Goal: Information Seeking & Learning: Check status

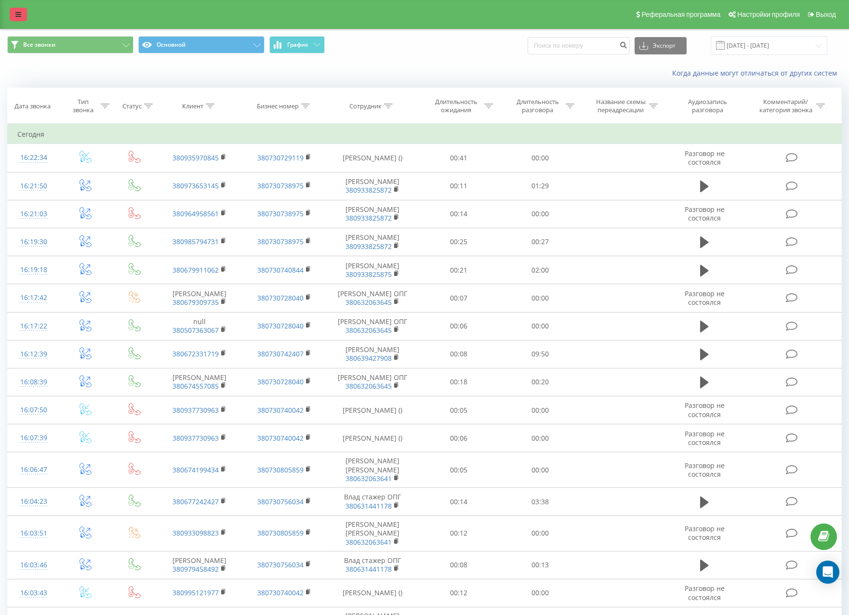
click at [16, 14] on icon at bounding box center [18, 14] width 6 height 7
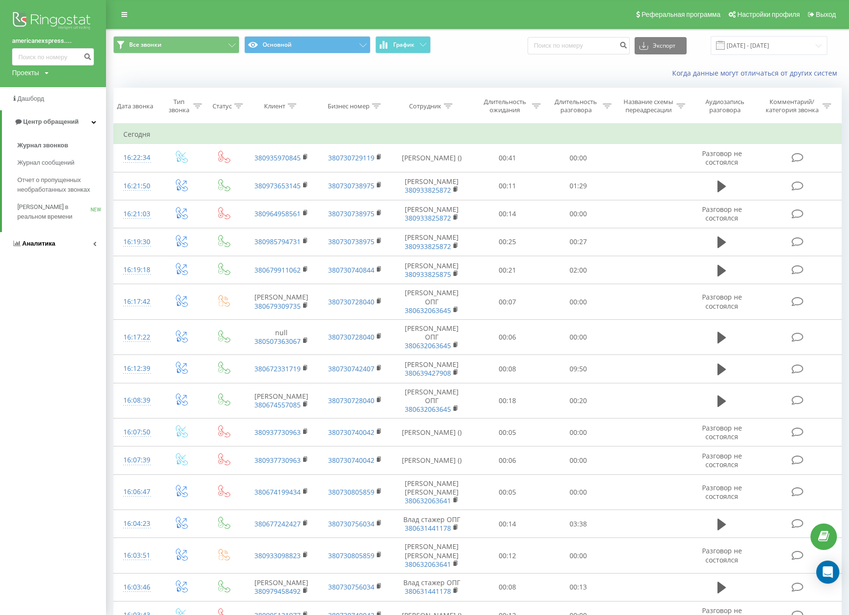
click at [37, 242] on span "Аналитика" at bounding box center [38, 243] width 33 height 7
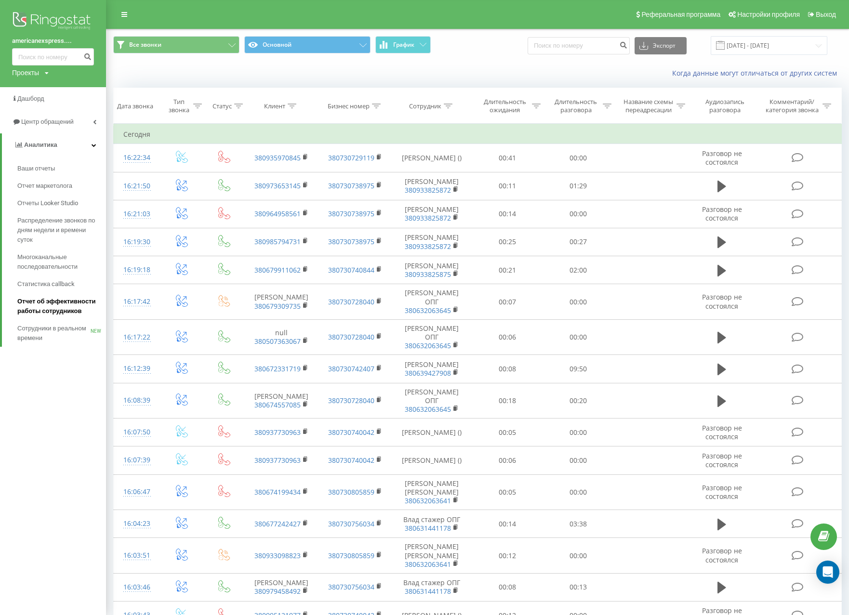
click at [32, 307] on span "Отчет об эффективности работы сотрудников" at bounding box center [59, 306] width 84 height 19
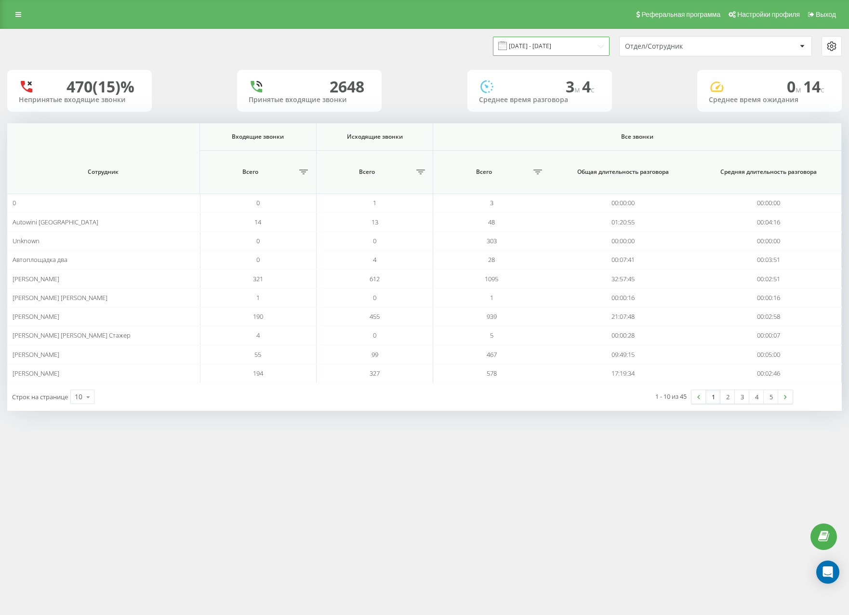
drag, startPoint x: 536, startPoint y: 43, endPoint x: 543, endPoint y: 51, distance: 9.9
click at [536, 43] on input "[DATE] - [DATE]" at bounding box center [551, 46] width 117 height 19
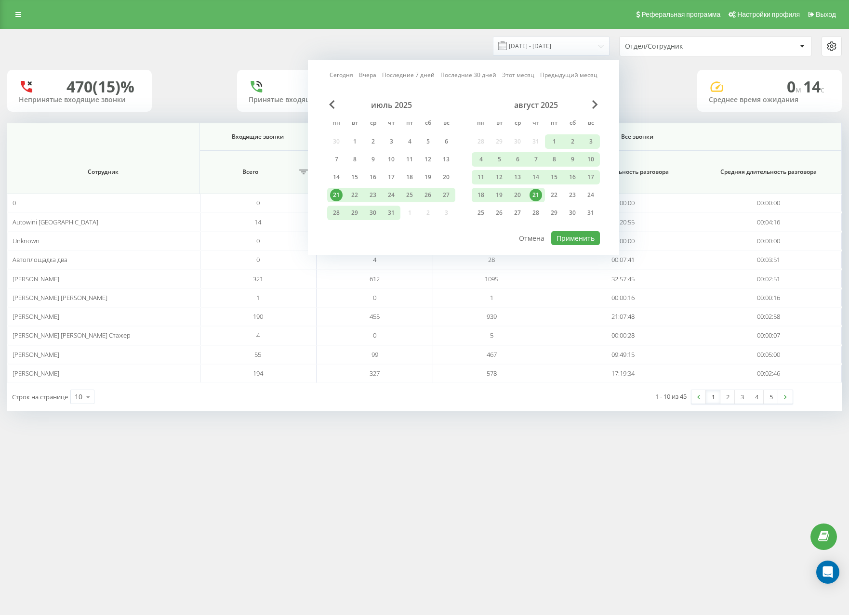
drag, startPoint x: 373, startPoint y: 74, endPoint x: 391, endPoint y: 84, distance: 20.3
click at [373, 74] on link "Вчера" at bounding box center [367, 74] width 17 height 9
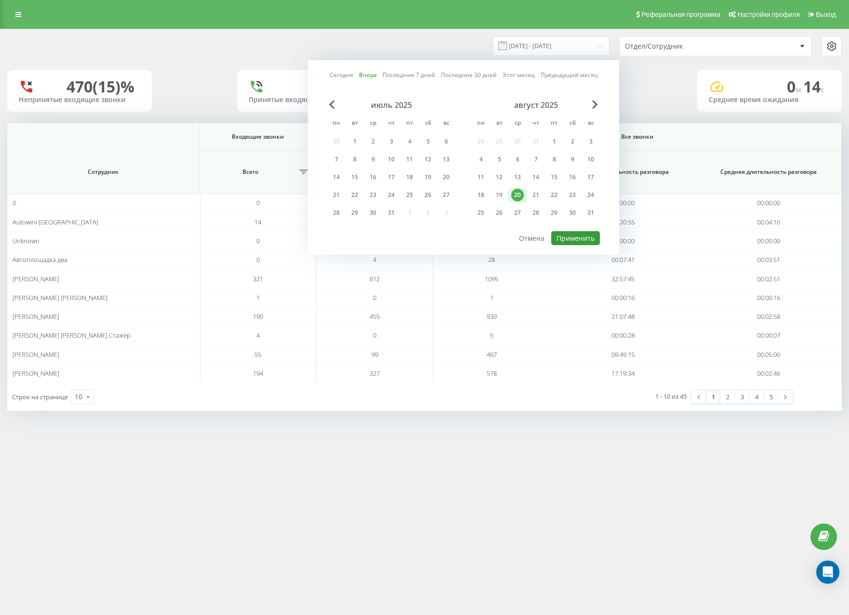
drag, startPoint x: 575, startPoint y: 237, endPoint x: 590, endPoint y: 279, distance: 45.1
click at [575, 237] on button "Применить" at bounding box center [575, 238] width 49 height 14
type input "[DATE] - [DATE]"
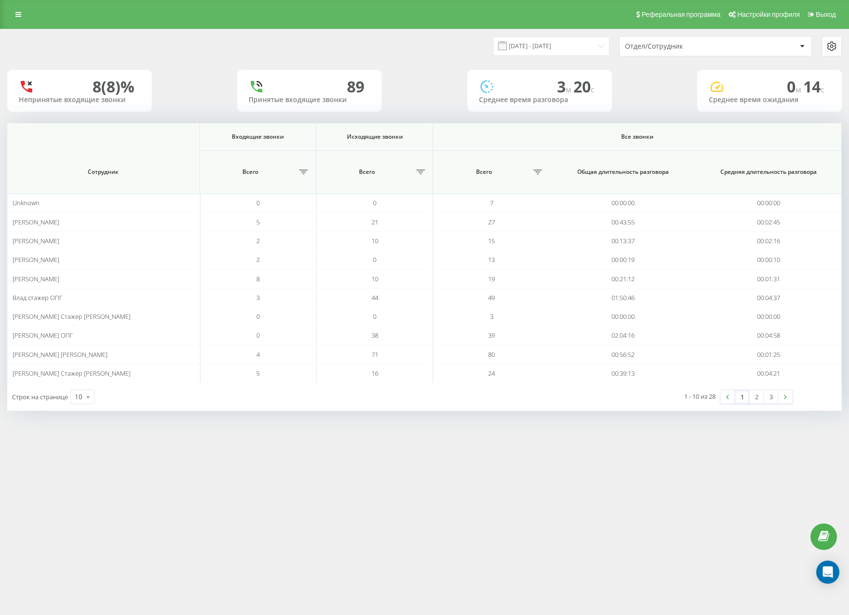
click at [623, 406] on div "1 - 10 из 28 1 2 3" at bounding box center [643, 397] width 313 height 28
click at [755, 398] on link "2" at bounding box center [756, 396] width 14 height 13
click at [361, 48] on div "[DATE] - [DATE] Отдел/Сотрудник" at bounding box center [424, 46] width 835 height 20
